Goal: Task Accomplishment & Management: Manage account settings

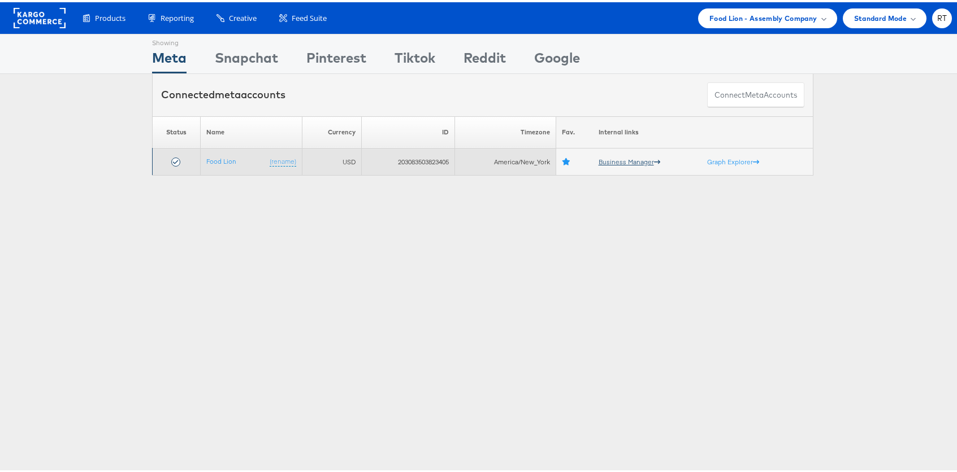
click at [608, 157] on link "Business Manager" at bounding box center [630, 159] width 62 height 8
click at [216, 162] on link "Food Lion" at bounding box center [221, 159] width 30 height 8
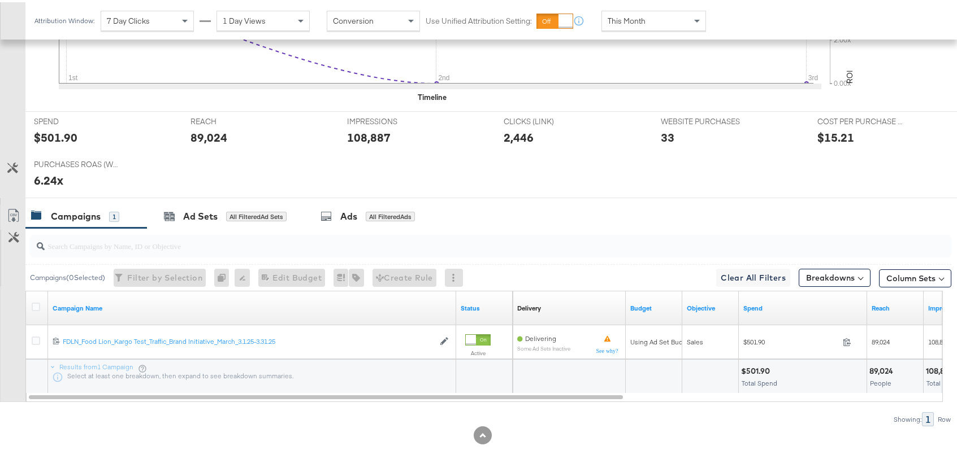
scroll to position [406, 0]
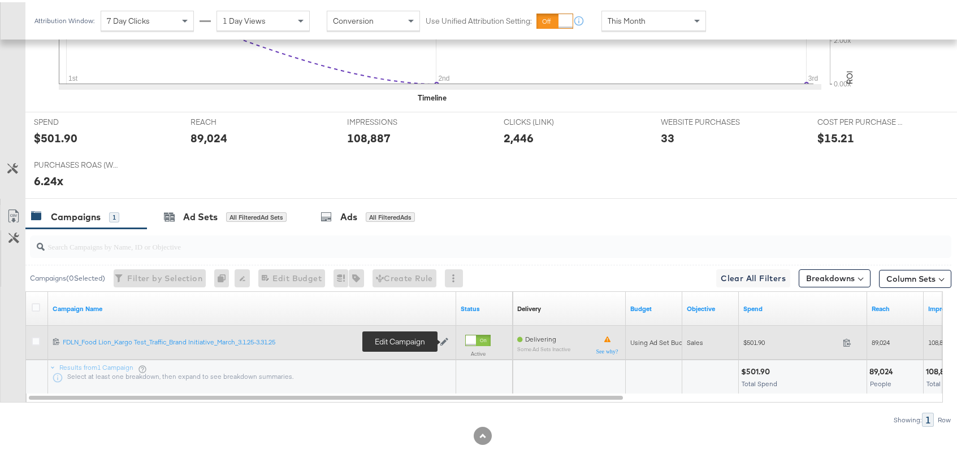
click at [445, 339] on icon at bounding box center [444, 340] width 8 height 8
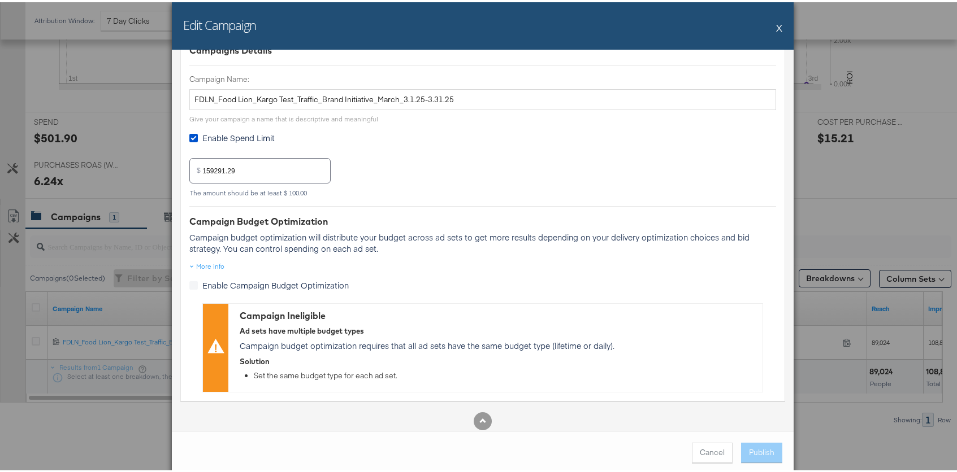
scroll to position [99, 0]
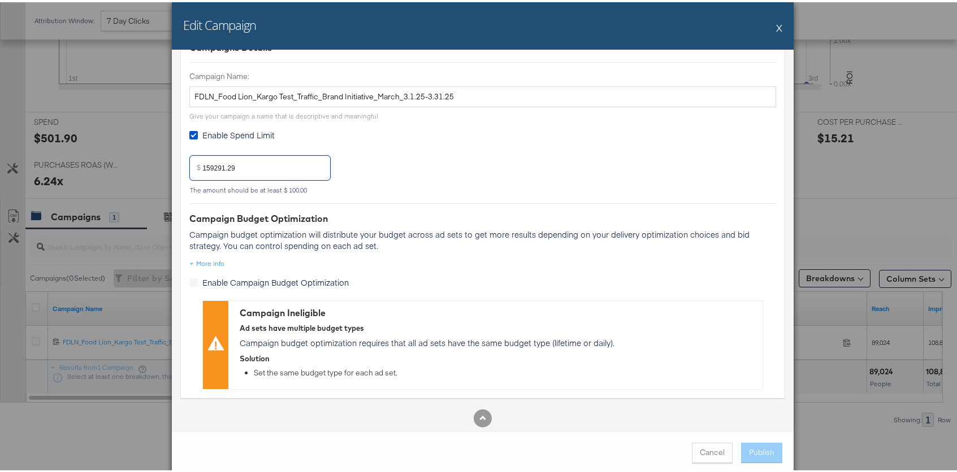
drag, startPoint x: 251, startPoint y: 168, endPoint x: 92, endPoint y: 170, distance: 158.8
click at [92, 170] on div "Edit Campaign X Is this a Facebook 'Special Category'? Will your ads relate to …" at bounding box center [482, 236] width 965 height 472
type input "186225.95"
click at [504, 183] on div "$ 186225.95 The amount should be at least $ 100.00" at bounding box center [482, 167] width 587 height 51
click at [754, 452] on button "Publish" at bounding box center [761, 451] width 41 height 20
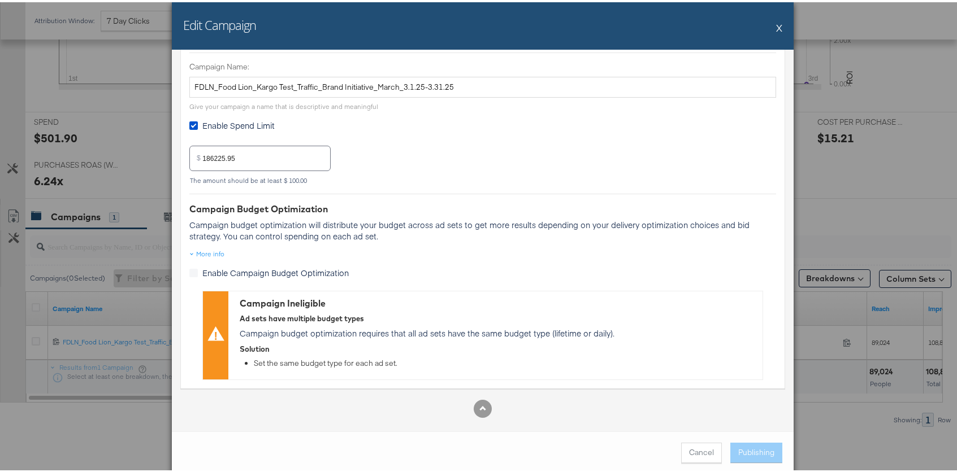
scroll to position [115, 0]
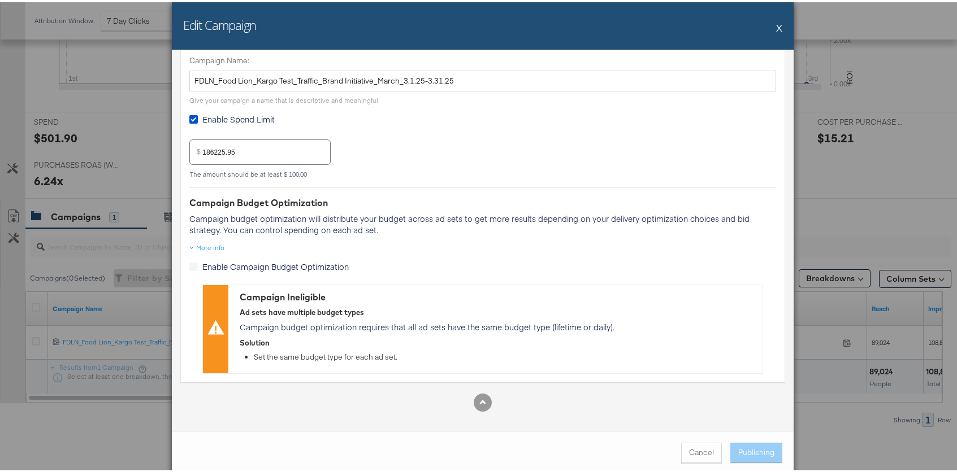
click at [773, 27] on div "Edit Campaign X" at bounding box center [483, 23] width 622 height 47
click at [776, 27] on button "X" at bounding box center [779, 25] width 6 height 23
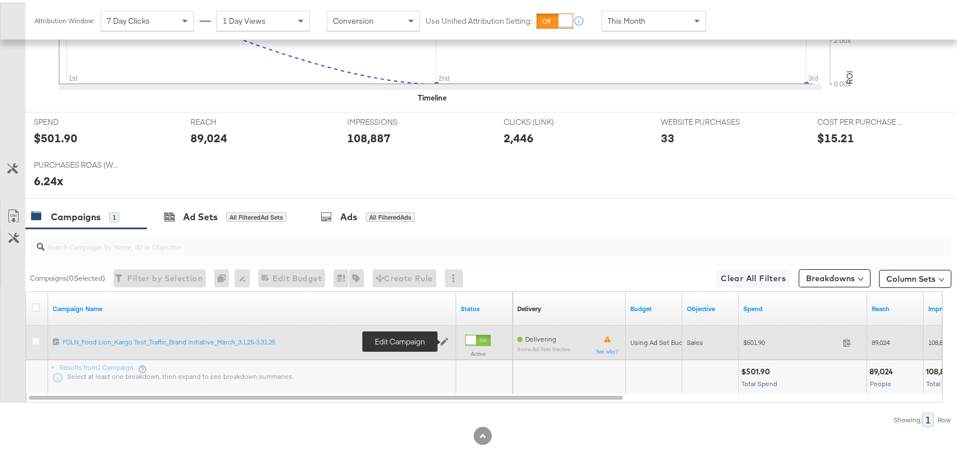
click at [444, 340] on icon at bounding box center [444, 340] width 8 height 8
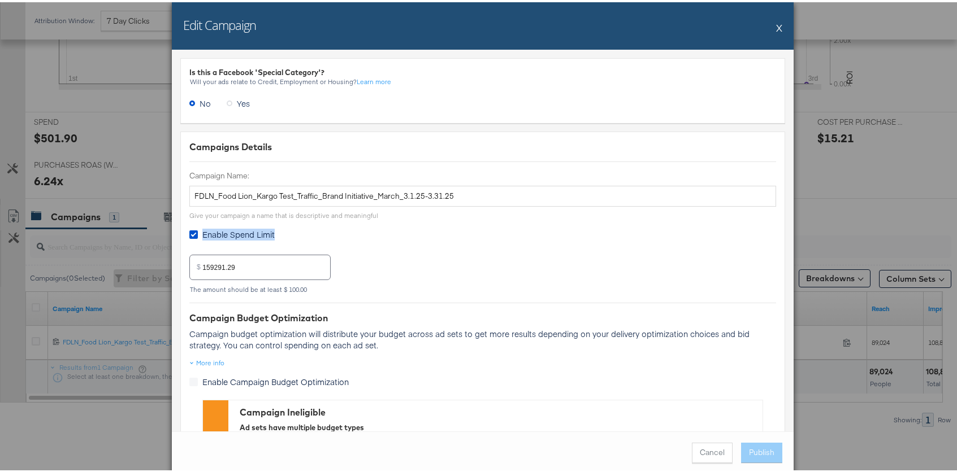
drag, startPoint x: 250, startPoint y: 274, endPoint x: 54, endPoint y: 222, distance: 202.2
click at [54, 223] on div "Edit Campaign X Is this a Facebook 'Special Category'? Will your ads relate to …" at bounding box center [482, 236] width 965 height 472
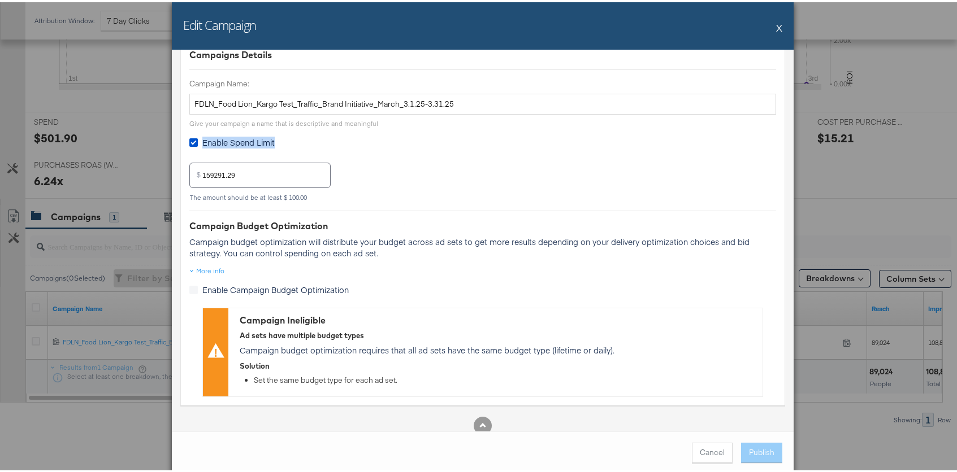
scroll to position [100, 0]
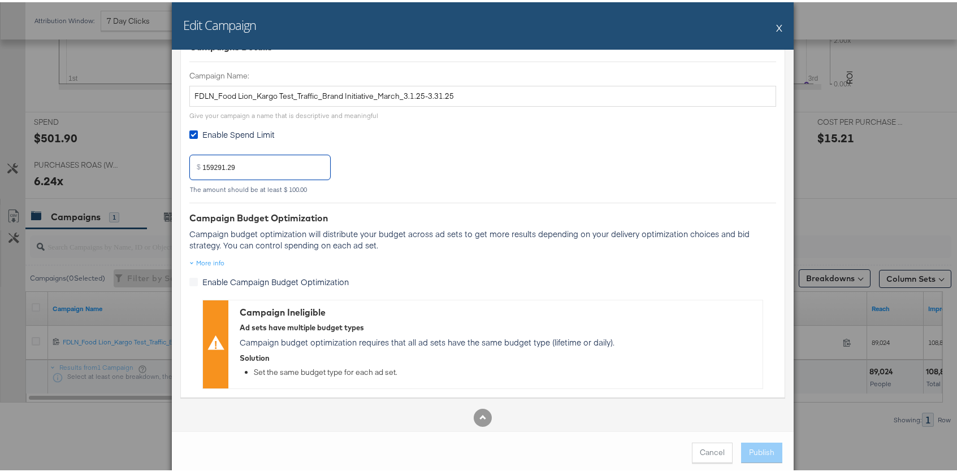
drag, startPoint x: 238, startPoint y: 166, endPoint x: 72, endPoint y: 148, distance: 167.7
click at [72, 148] on div "Edit Campaign X Is this a Facebook 'Special Category'? Will your ads relate to …" at bounding box center [482, 236] width 965 height 472
type input "186225.00"
click at [436, 175] on div "$ 186225.00" at bounding box center [482, 165] width 587 height 30
click at [749, 451] on button "Publish" at bounding box center [761, 451] width 41 height 20
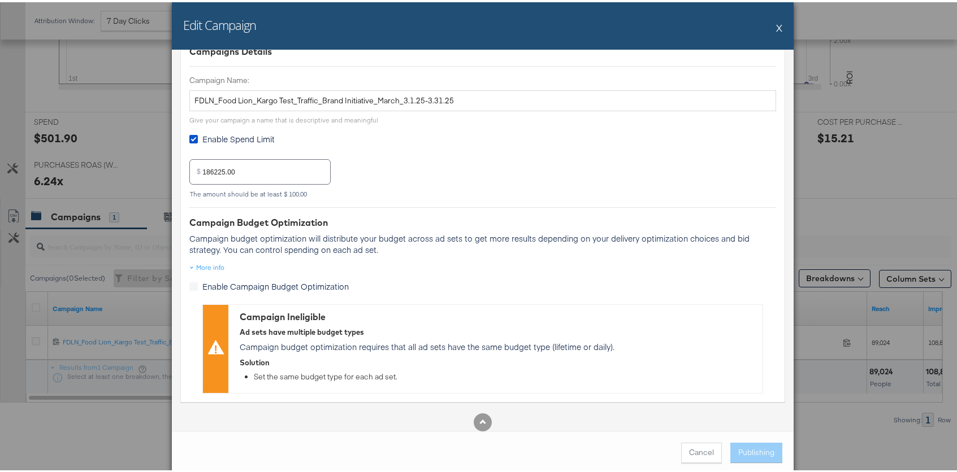
scroll to position [115, 0]
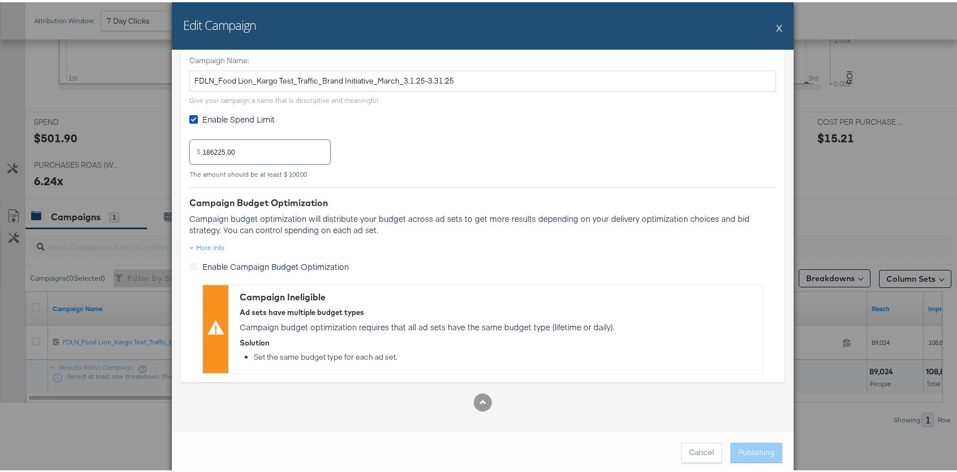
click at [777, 27] on button "X" at bounding box center [779, 25] width 6 height 23
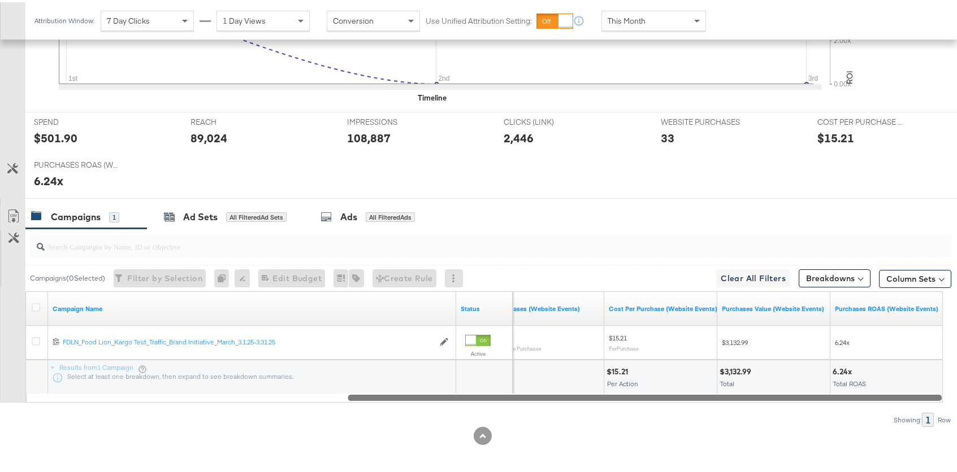
drag, startPoint x: 545, startPoint y: 399, endPoint x: 973, endPoint y: 385, distance: 427.5
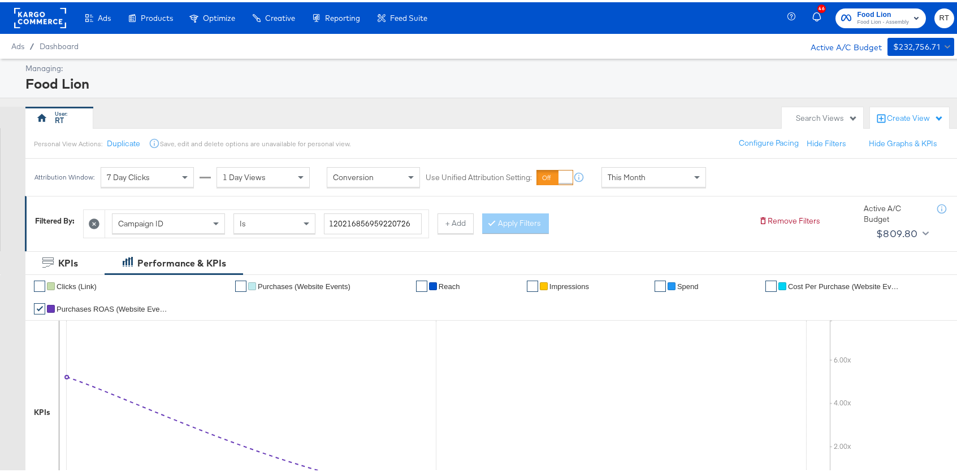
scroll to position [409, 0]
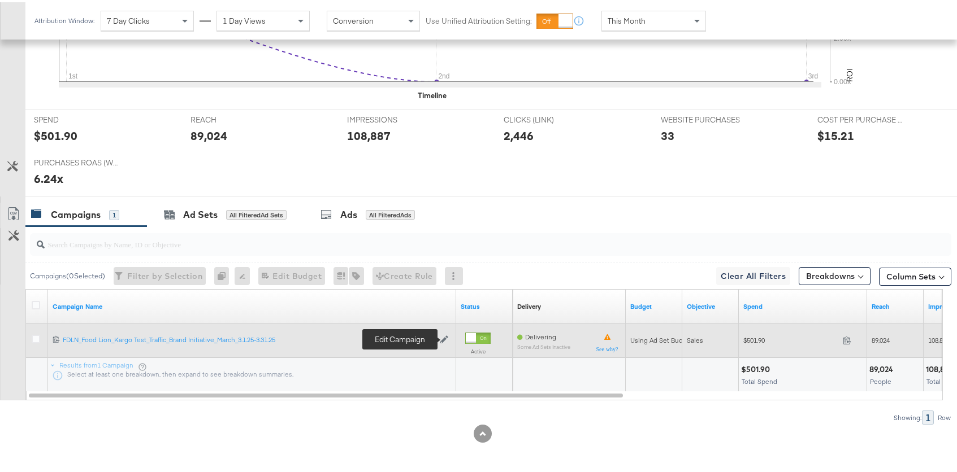
click at [443, 336] on icon at bounding box center [444, 337] width 8 height 8
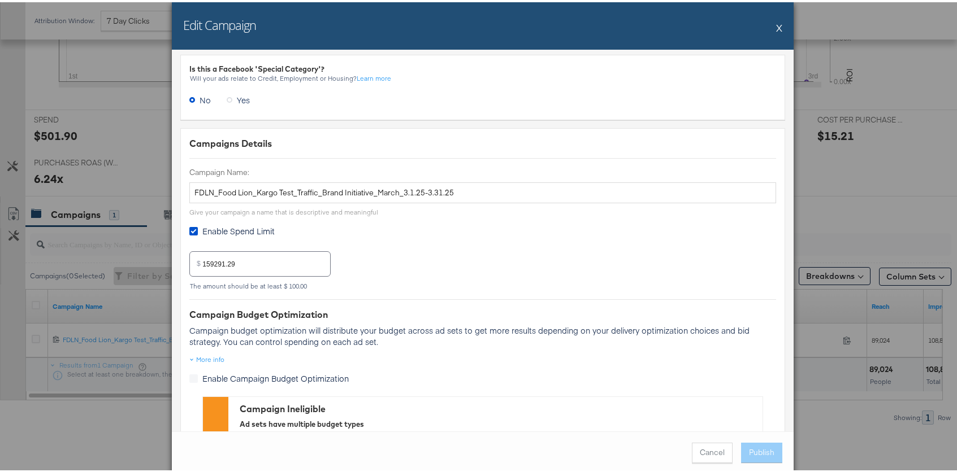
scroll to position [14, 0]
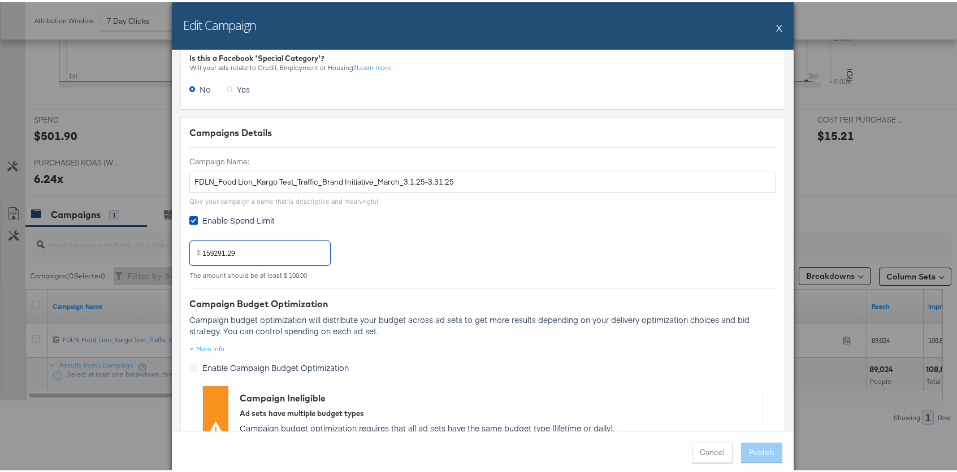
drag, startPoint x: 234, startPoint y: 251, endPoint x: 132, endPoint y: 242, distance: 102.6
click at [132, 242] on div "Edit Campaign X Is this a Facebook 'Special Category'? Will your ads relate to …" at bounding box center [482, 236] width 965 height 472
type input "186995.00"
click at [544, 220] on div "Enable Spend Limit" at bounding box center [482, 219] width 587 height 15
click at [752, 449] on button "Publish" at bounding box center [761, 451] width 41 height 20
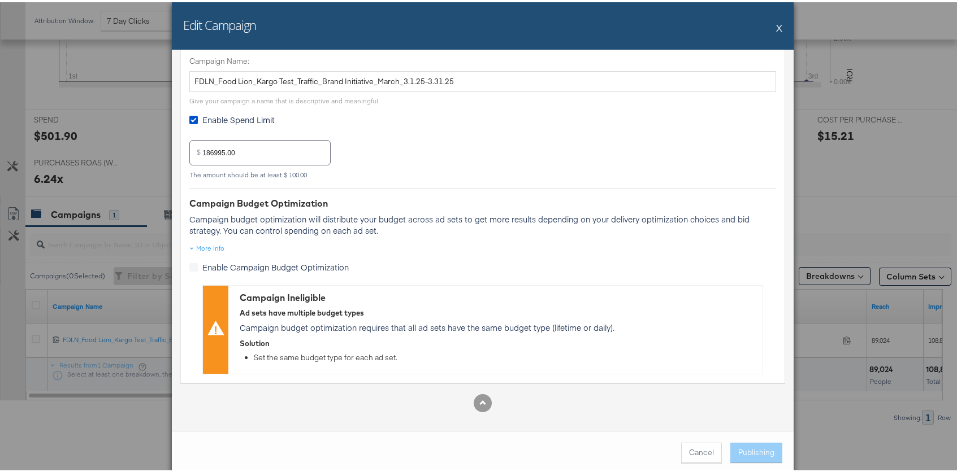
scroll to position [115, 0]
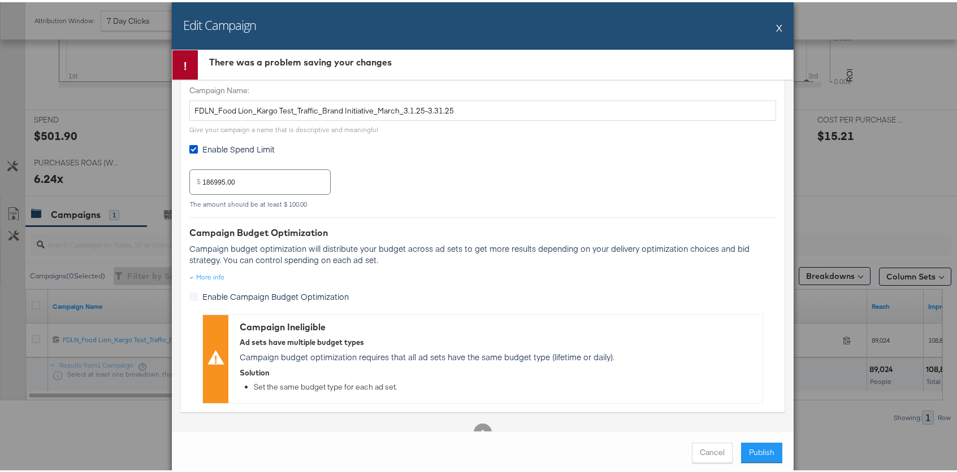
click at [202, 148] on span "Enable Spend Limit" at bounding box center [238, 146] width 72 height 11
click at [0, 0] on input "Enable Spend Limit" at bounding box center [0, 0] width 0 height 0
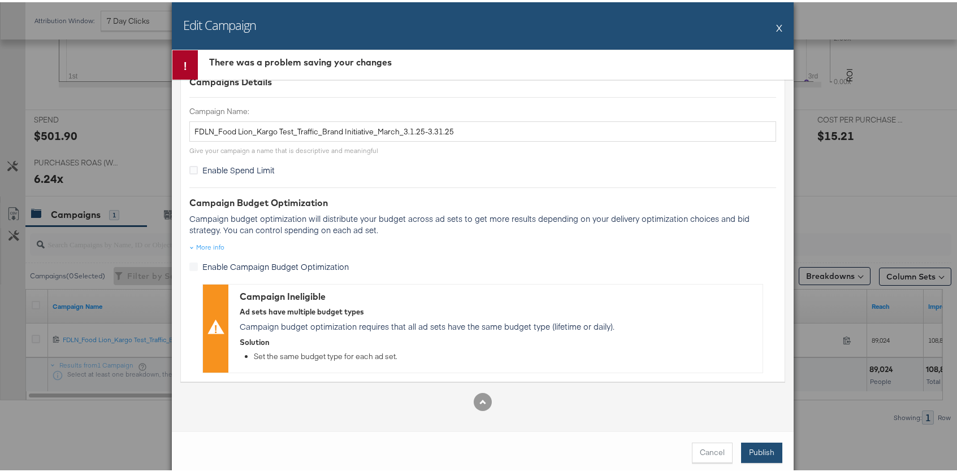
click at [758, 453] on button "Publish" at bounding box center [761, 451] width 41 height 20
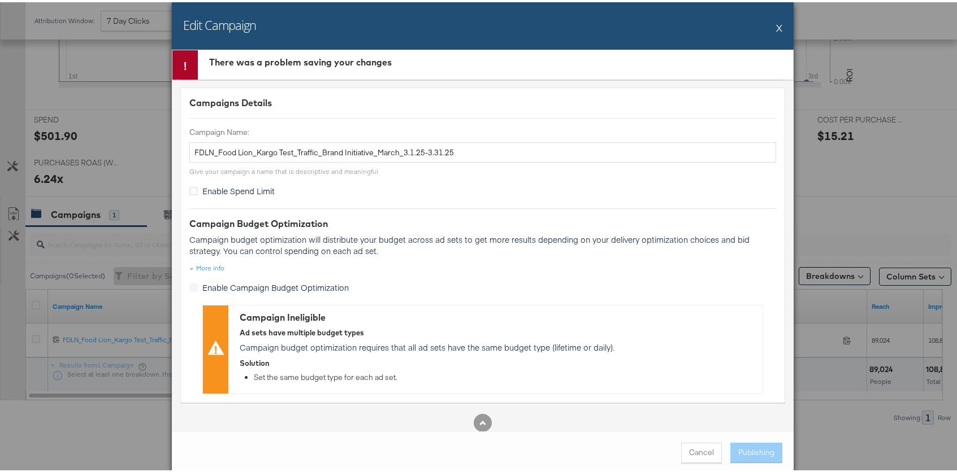
scroll to position [0, 0]
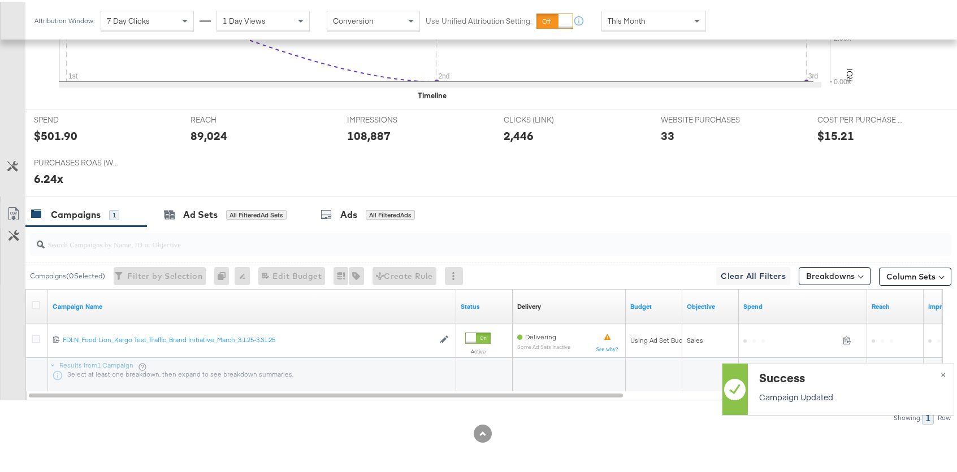
click at [636, 432] on div at bounding box center [482, 432] width 965 height 18
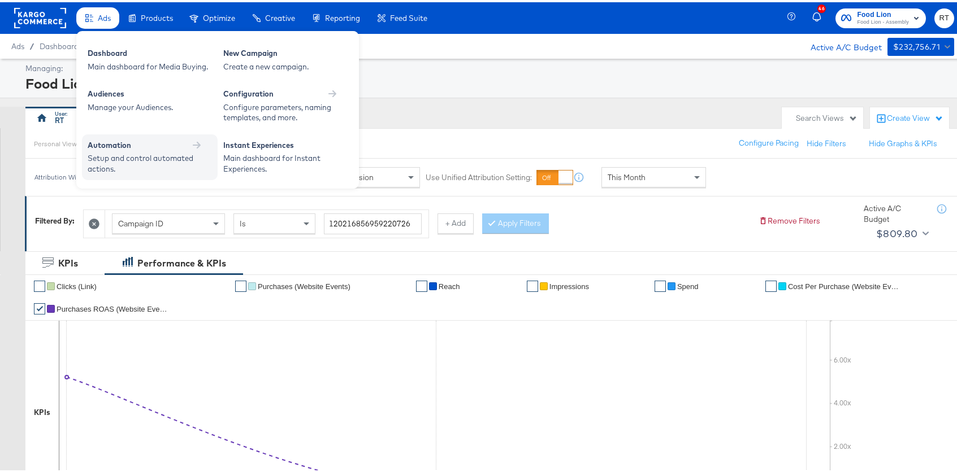
click at [125, 170] on div "Setup and control automated actions." at bounding box center [144, 161] width 113 height 21
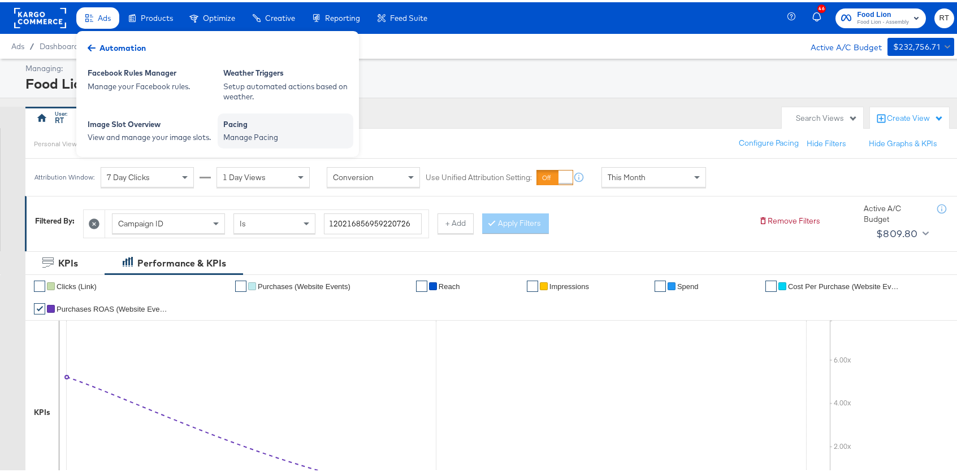
click at [233, 124] on div "Pacing" at bounding box center [285, 124] width 124 height 14
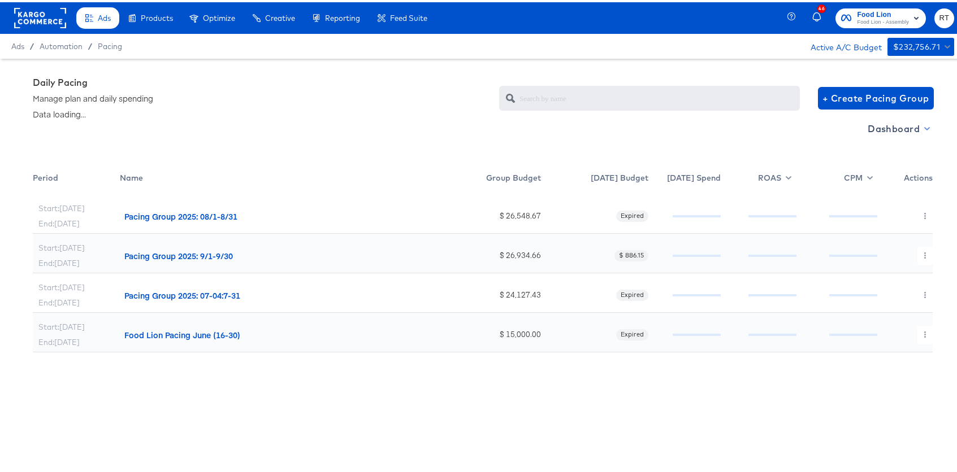
click at [901, 126] on span "Dashboard" at bounding box center [898, 127] width 60 height 16
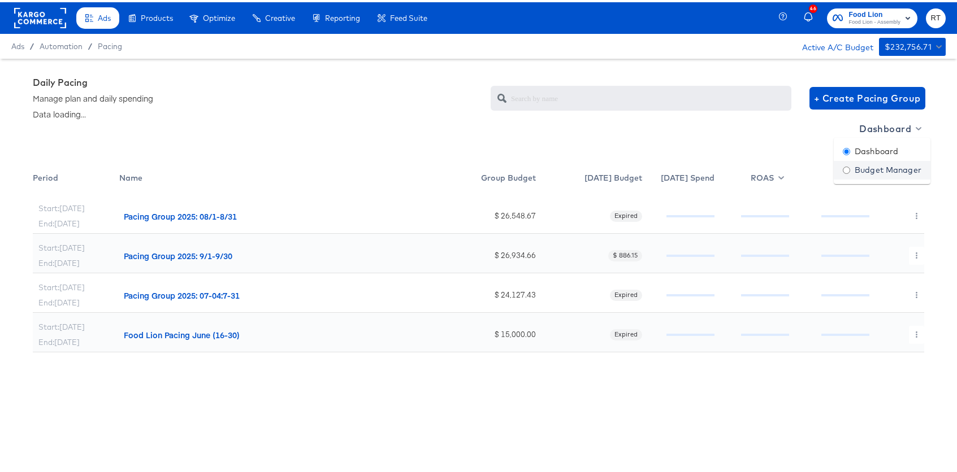
click at [874, 172] on div "Budget Manager" at bounding box center [882, 168] width 79 height 12
radio input "false"
radio input "true"
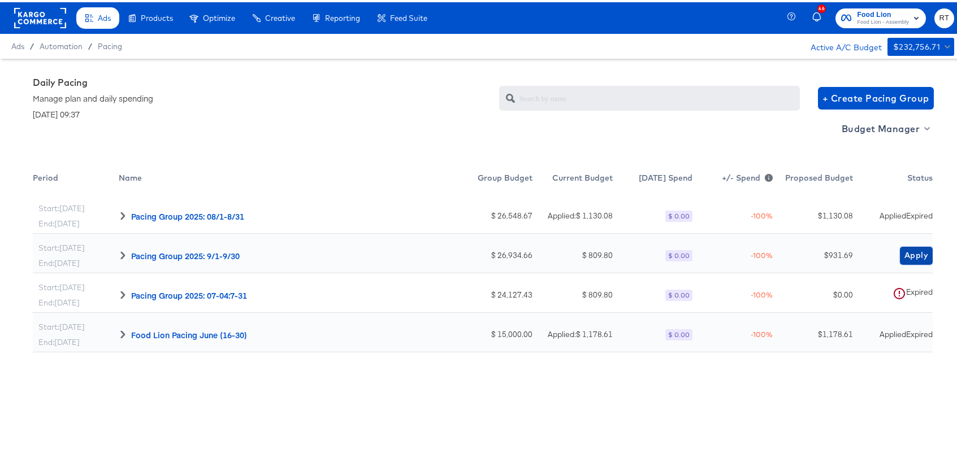
click at [911, 254] on span "Apply" at bounding box center [916, 253] width 24 height 14
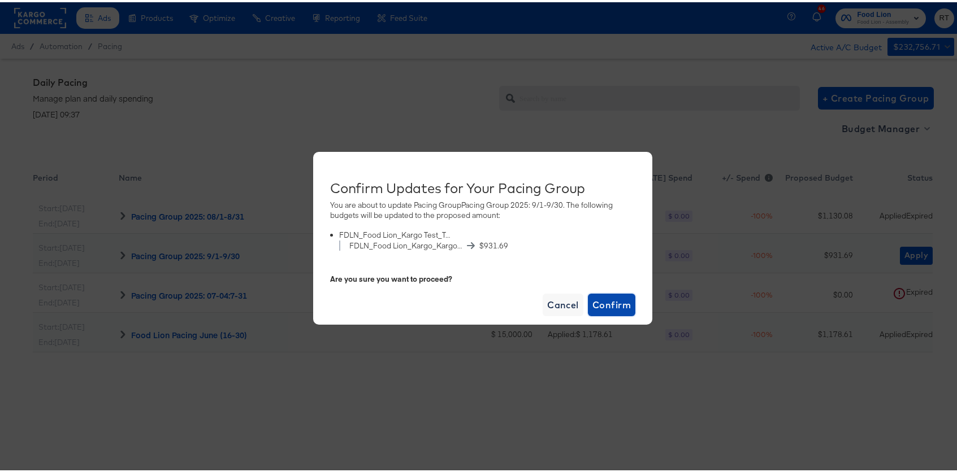
click at [600, 300] on span "Confirm" at bounding box center [611, 303] width 38 height 16
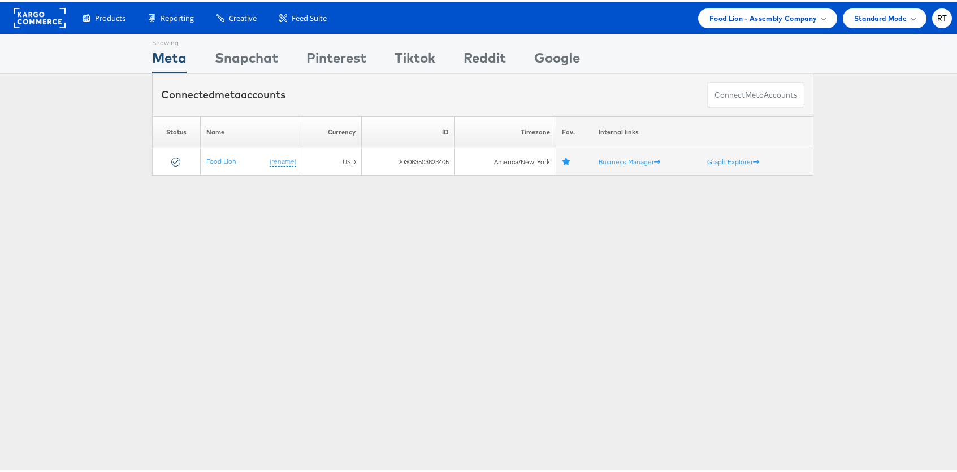
click at [639, 57] on div "Showing Meta Showing [GEOGRAPHIC_DATA] Showing Pinterest Showing Tiktok Showing…" at bounding box center [482, 51] width 661 height 39
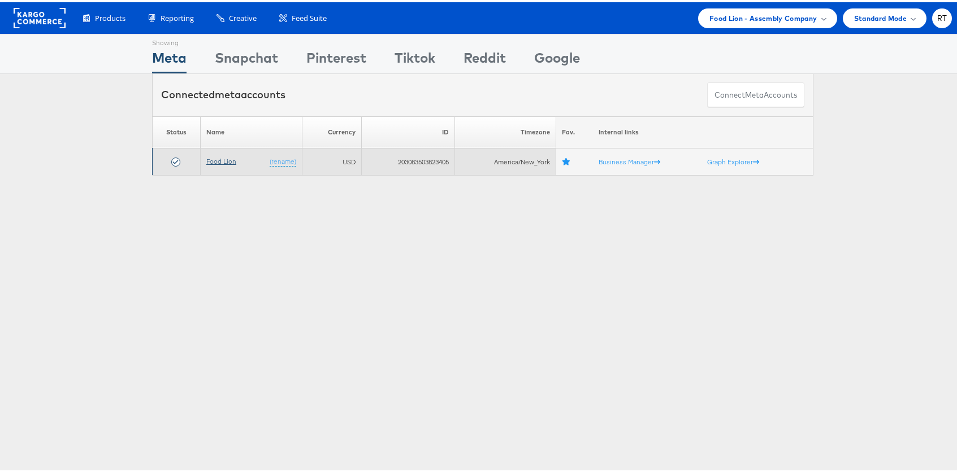
click at [211, 161] on link "Food Lion" at bounding box center [221, 159] width 30 height 8
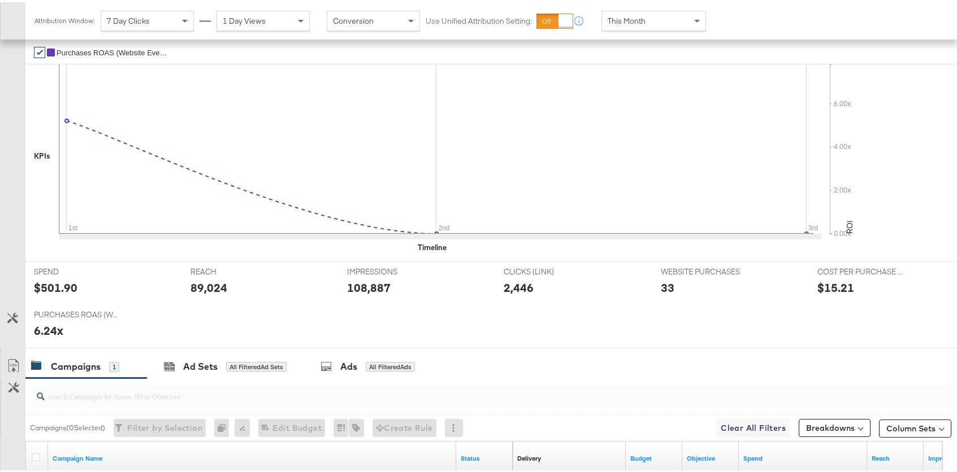
scroll to position [409, 0]
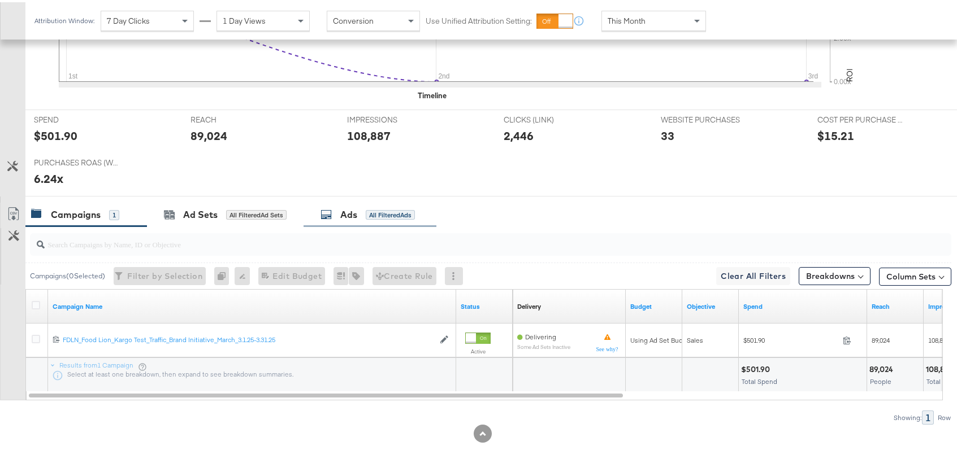
click at [378, 218] on div "Ads All Filtered Ads" at bounding box center [367, 212] width 94 height 13
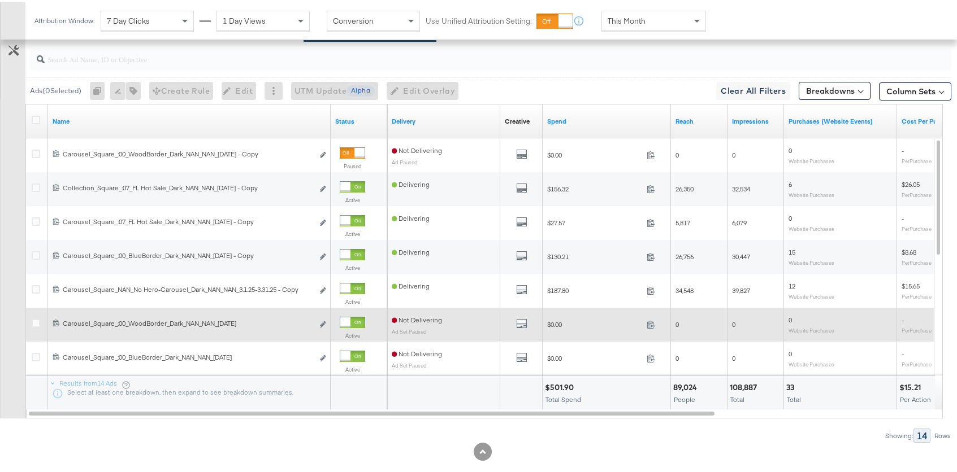
scroll to position [612, 0]
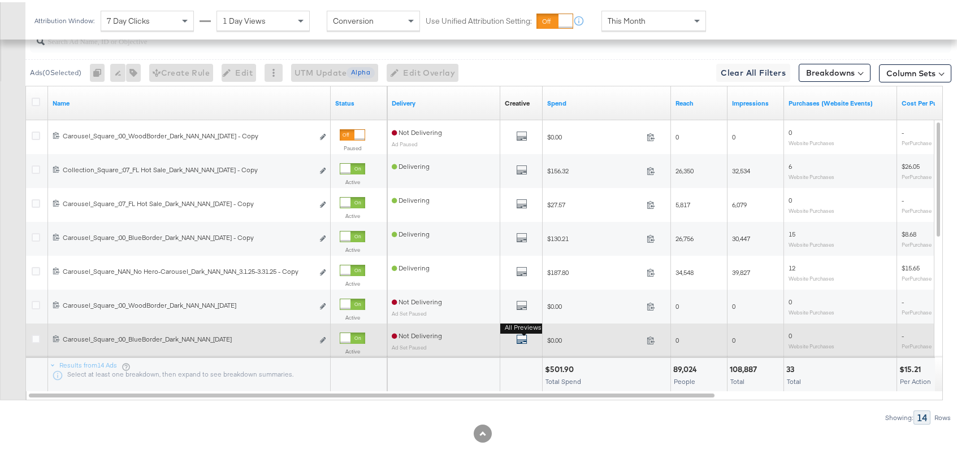
click at [523, 337] on icon "default" at bounding box center [521, 337] width 11 height 11
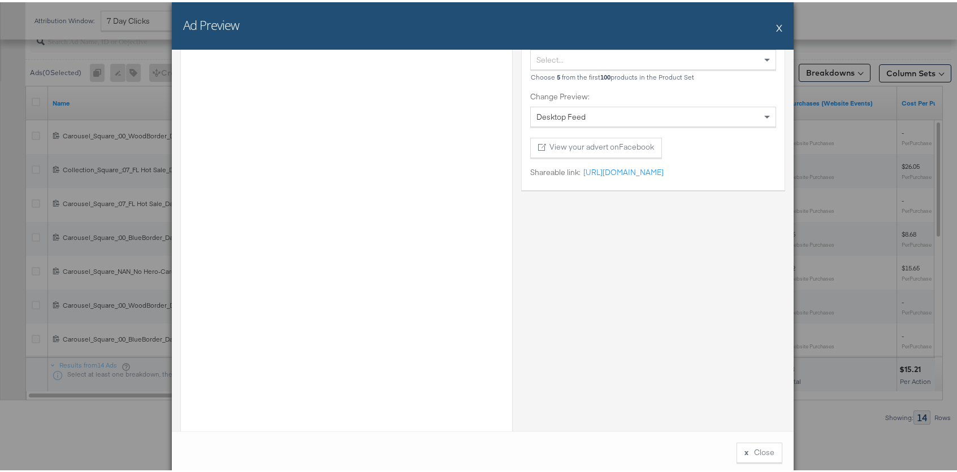
scroll to position [77, 0]
click at [776, 24] on button "X" at bounding box center [779, 25] width 6 height 23
